Goal: Information Seeking & Learning: Learn about a topic

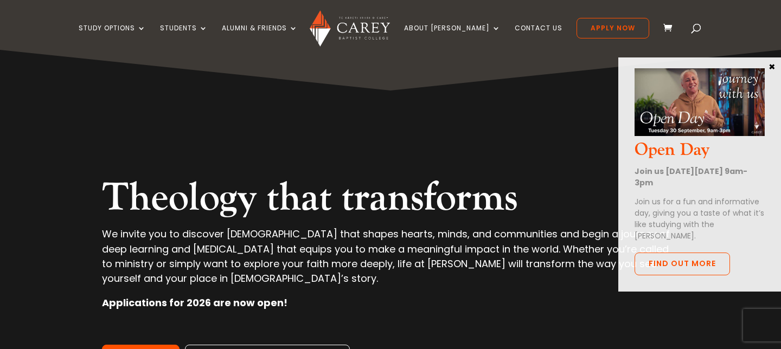
click at [773, 63] on button "×" at bounding box center [771, 66] width 11 height 10
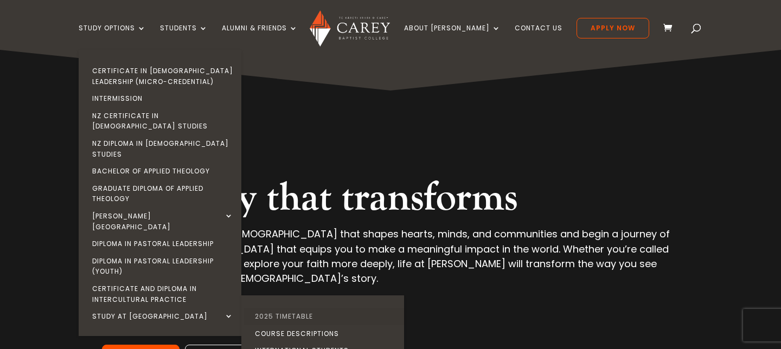
click at [318, 308] on link "2025 Timetable" at bounding box center [325, 316] width 163 height 17
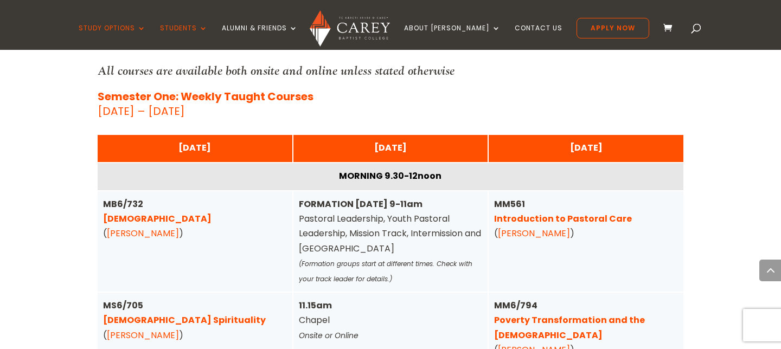
scroll to position [2692, 0]
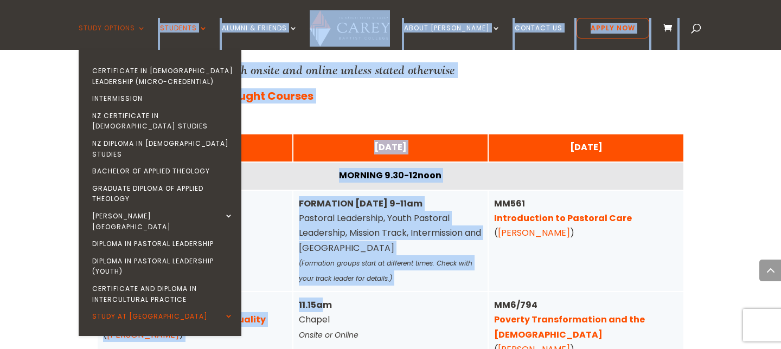
drag, startPoint x: 320, startPoint y: 276, endPoint x: 102, endPoint y: 34, distance: 326.1
click at [102, 34] on div "Study Options Certificate in [DEMOGRAPHIC_DATA] Leadership (Micro-credential) I…" at bounding box center [390, 239] width 781 height 5763
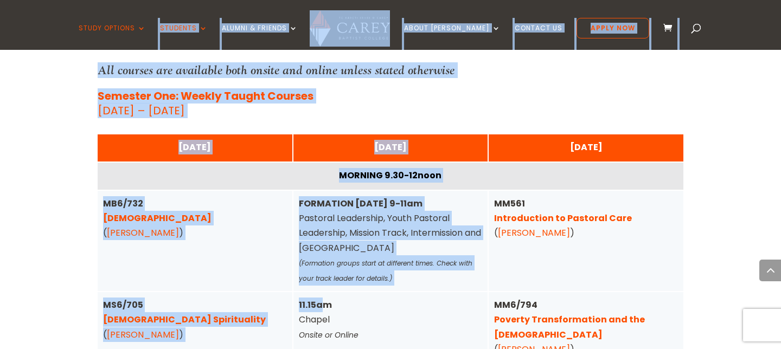
click at [31, 210] on div "Home » Study » Timetables [PERSON_NAME] Timetables More information can be view…" at bounding box center [390, 100] width 781 height 4998
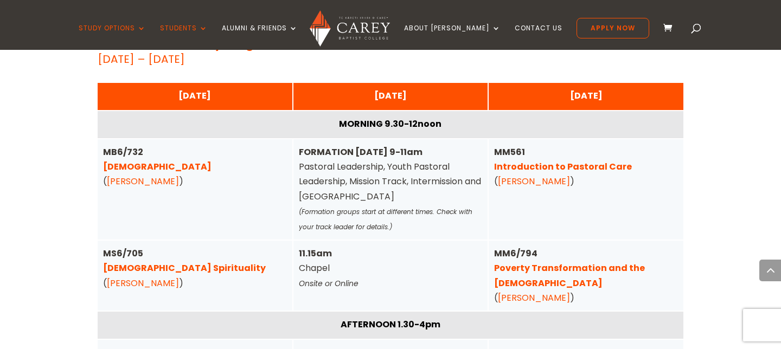
scroll to position [2748, 0]
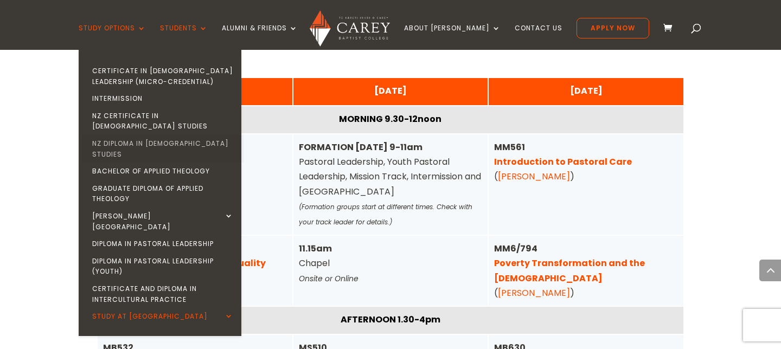
click at [145, 135] on link "NZ Diploma in [DEMOGRAPHIC_DATA] Studies" at bounding box center [162, 149] width 163 height 28
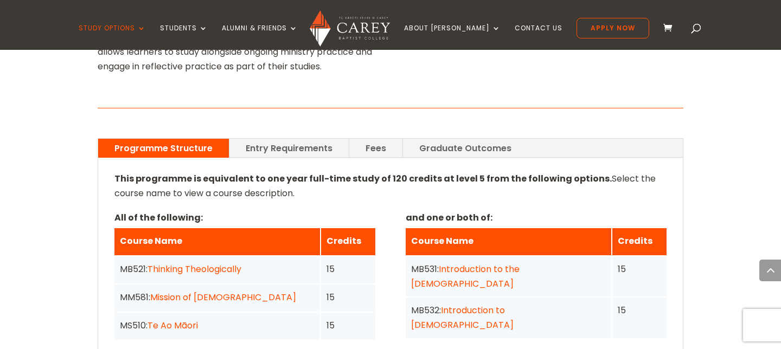
scroll to position [770, 0]
